Goal: Information Seeking & Learning: Learn about a topic

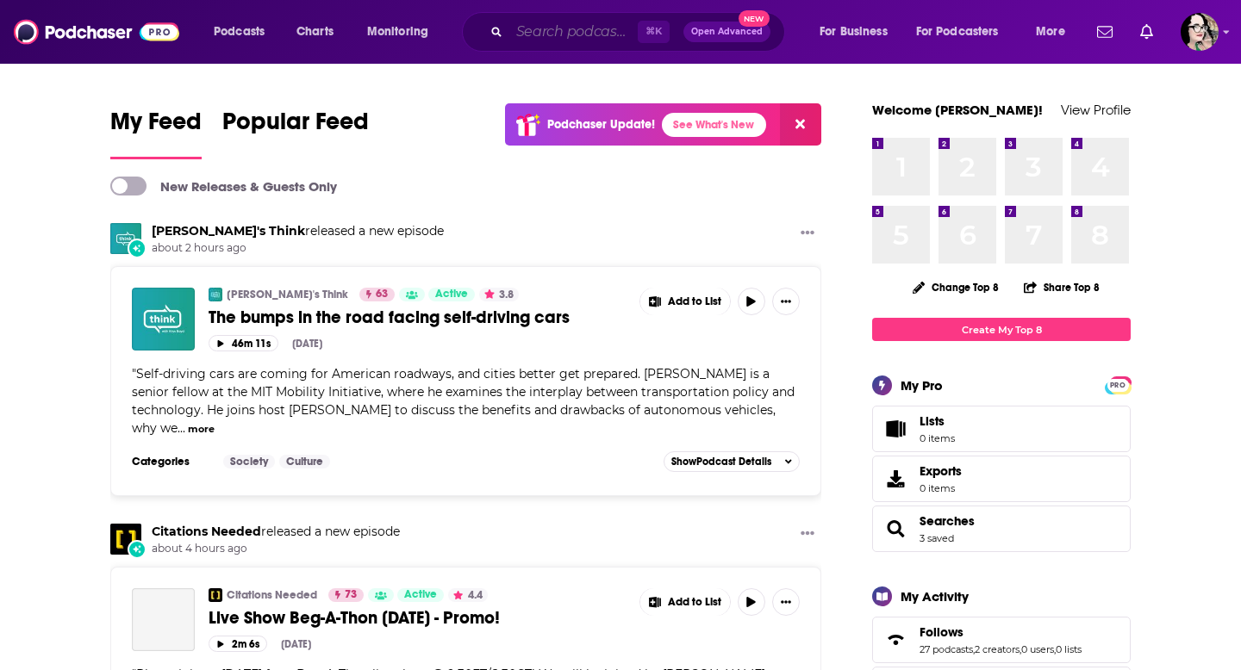
click at [567, 39] on input "Search podcasts, credits, & more..." at bounding box center [573, 32] width 128 height 28
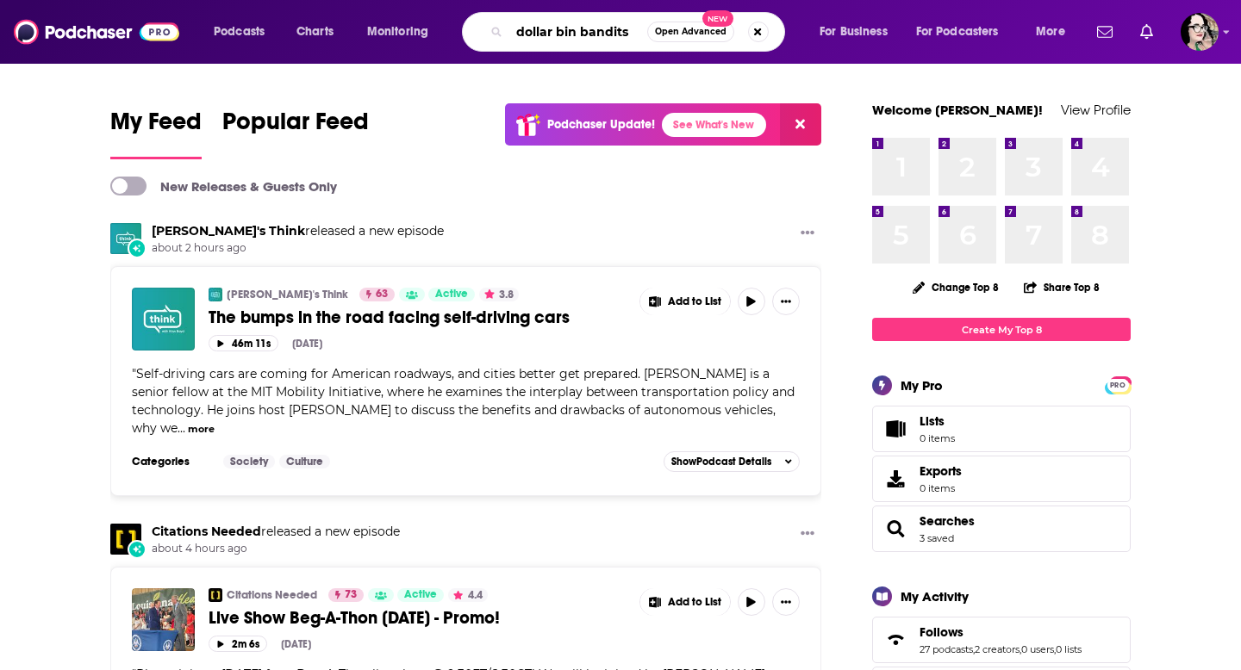
type input "dollar bin bandits"
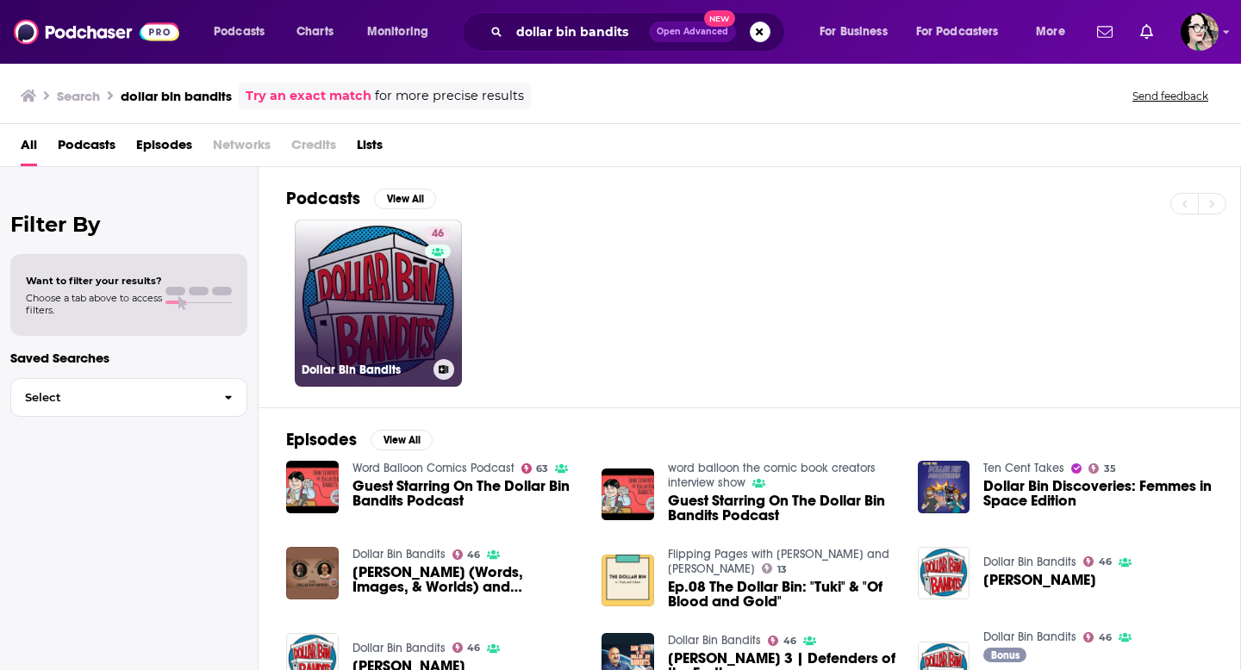
click at [344, 321] on link "46 Dollar Bin Bandits" at bounding box center [378, 303] width 167 height 167
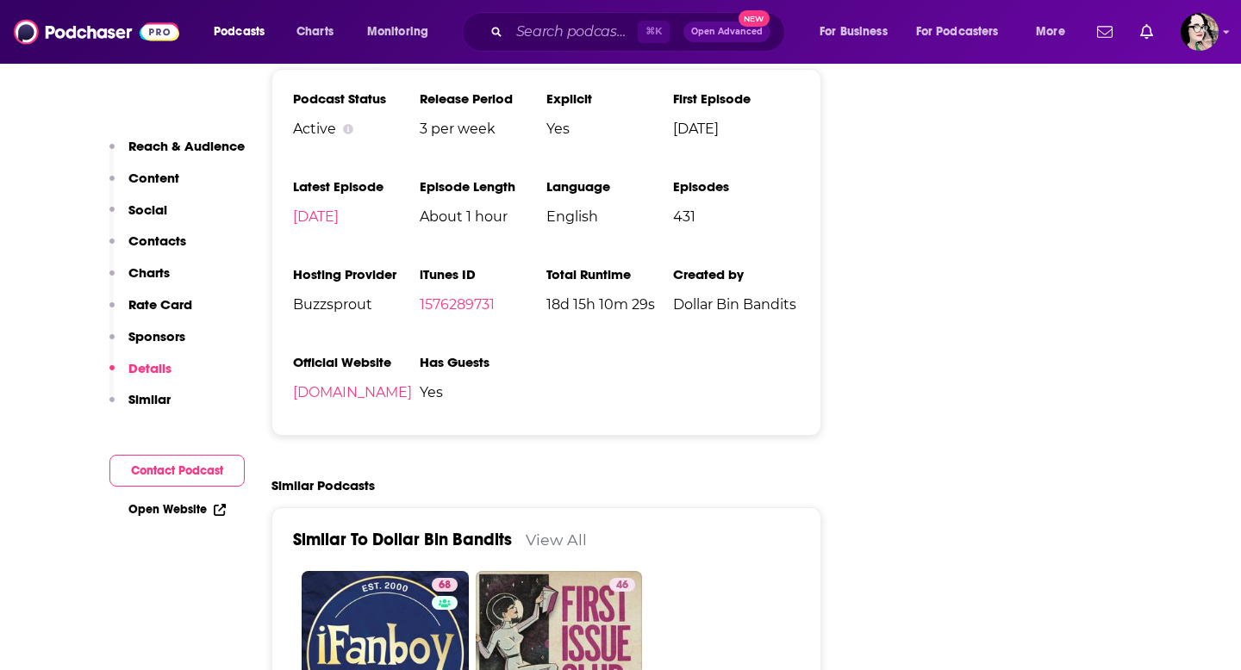
scroll to position [2643, 0]
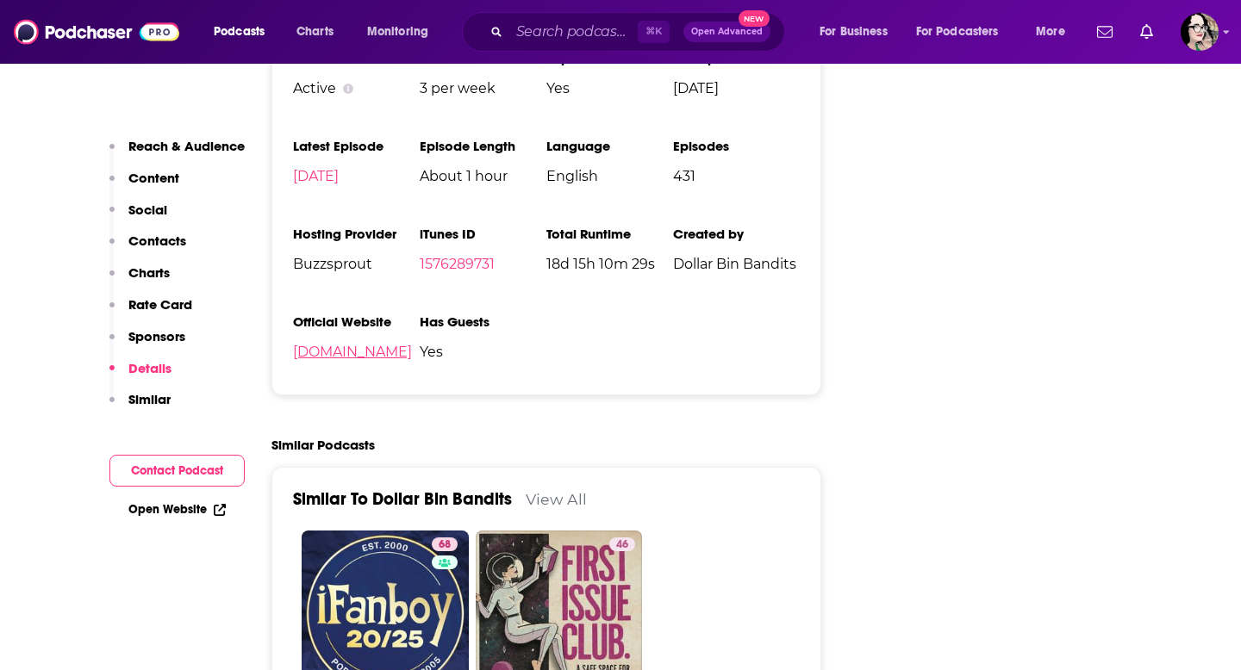
click at [412, 344] on link "[DOMAIN_NAME]" at bounding box center [352, 352] width 119 height 16
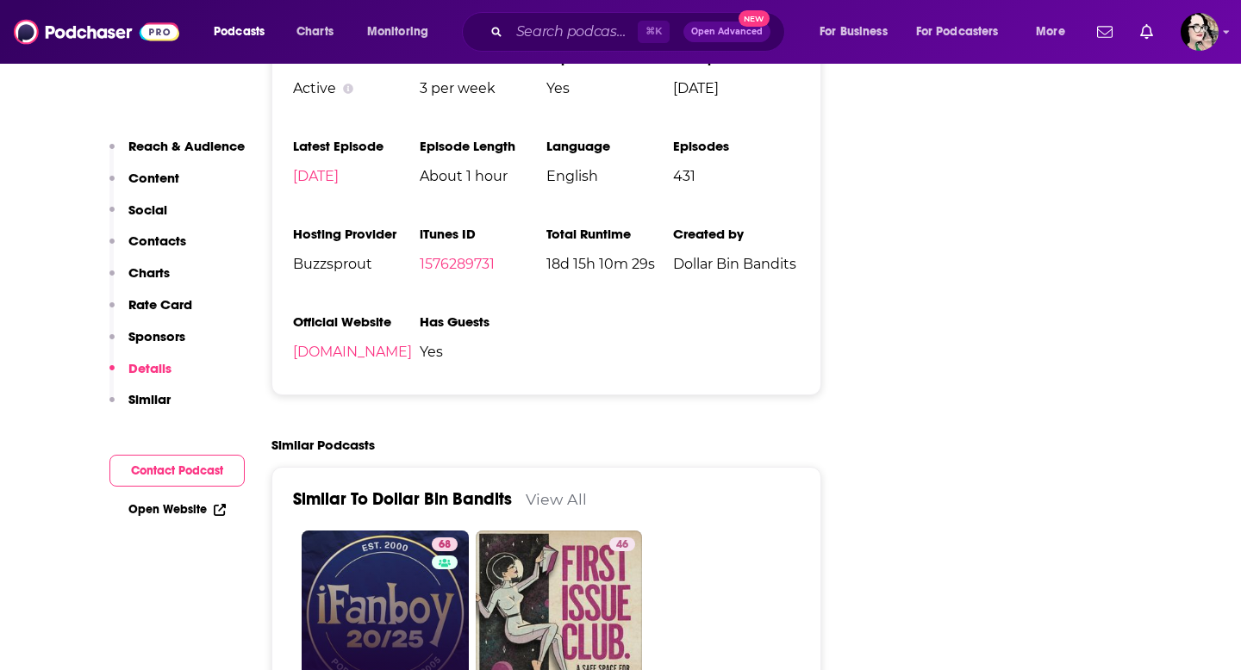
click at [352, 534] on link "68 iFanboy - Comic Books" at bounding box center [385, 614] width 167 height 167
type input "[URL][DOMAIN_NAME]"
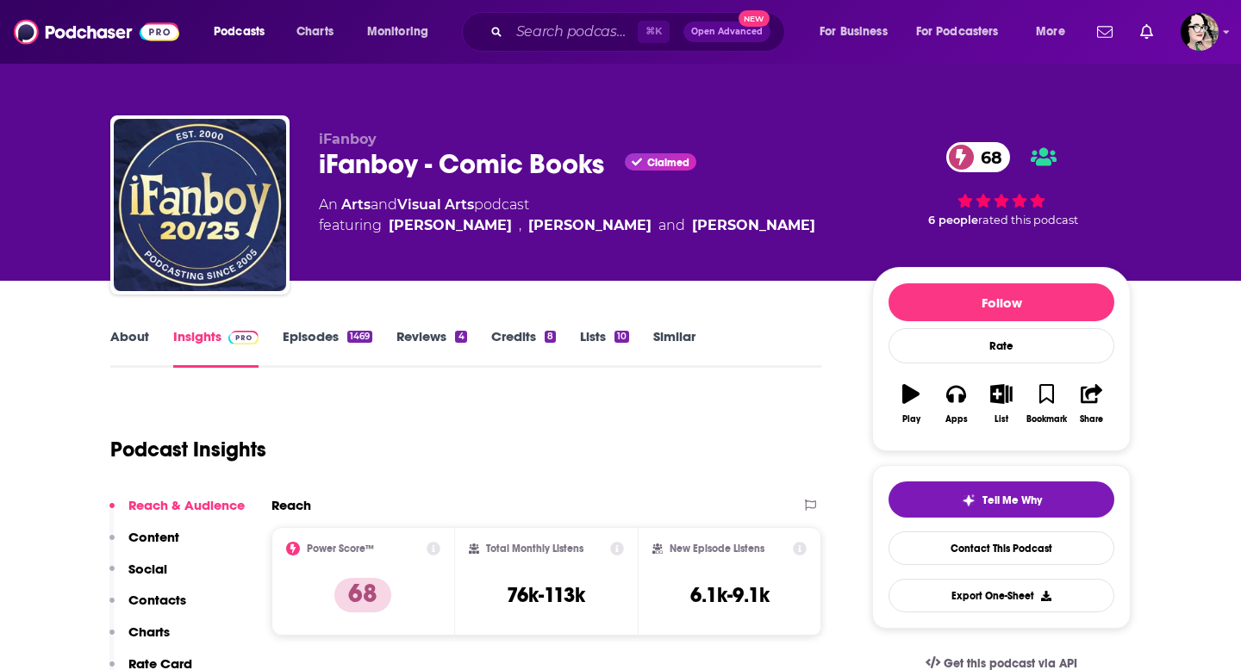
click at [307, 333] on link "Episodes 1469" at bounding box center [328, 348] width 90 height 40
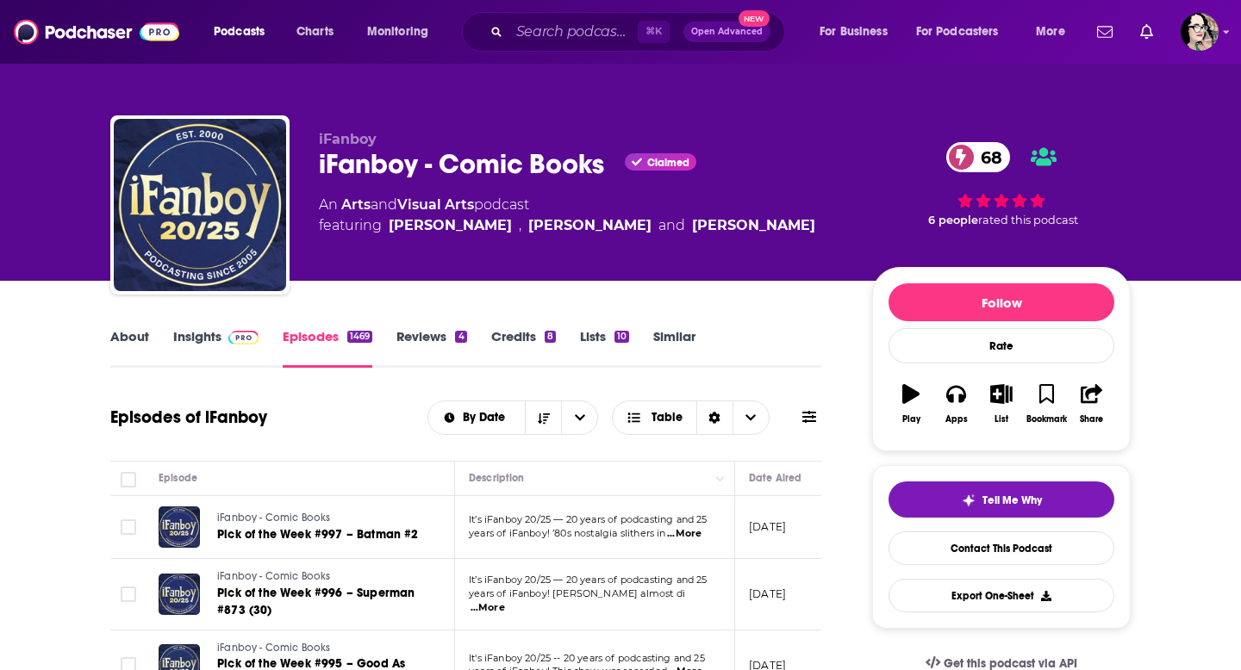
click at [136, 339] on link "About" at bounding box center [129, 348] width 39 height 40
